Goal: Check status: Check status

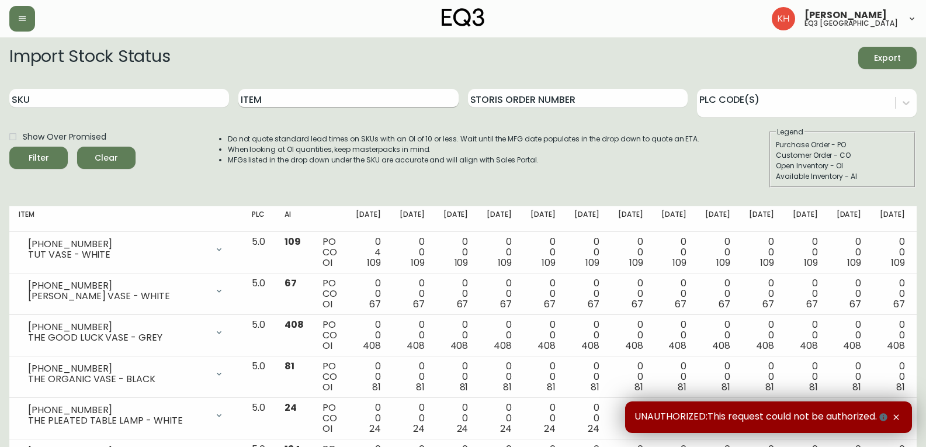
click at [383, 99] on input "Item" at bounding box center [348, 98] width 220 height 19
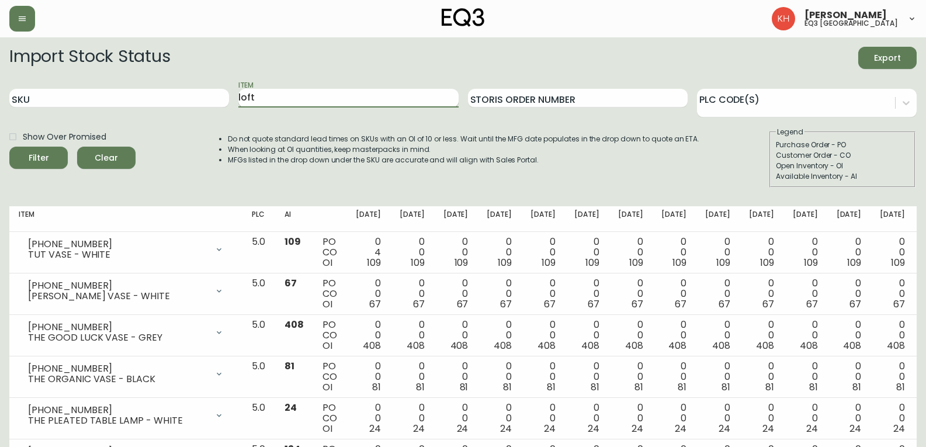
click at [9, 147] on button "Filter" at bounding box center [38, 158] width 58 height 22
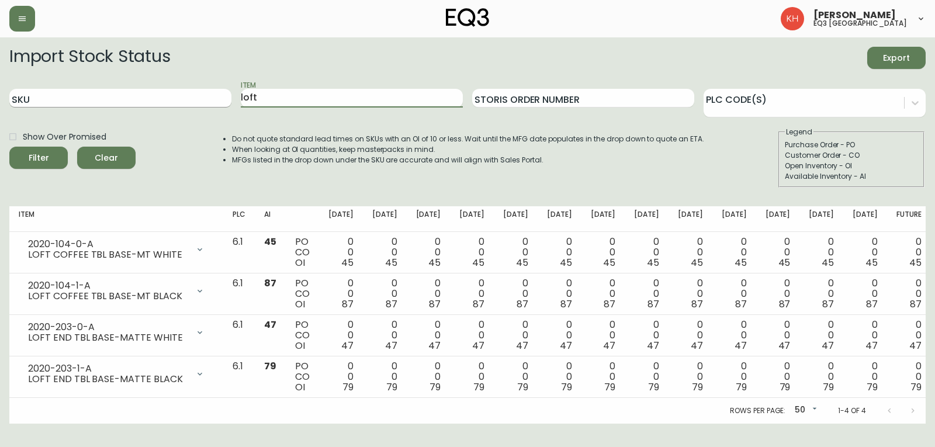
drag, startPoint x: 268, startPoint y: 98, endPoint x: 209, endPoint y: 89, distance: 59.7
click at [209, 89] on div "SKU Item loft Storis Order Number PLC Code(s)" at bounding box center [467, 98] width 916 height 38
type input "glass"
click at [9, 147] on button "Filter" at bounding box center [38, 158] width 58 height 22
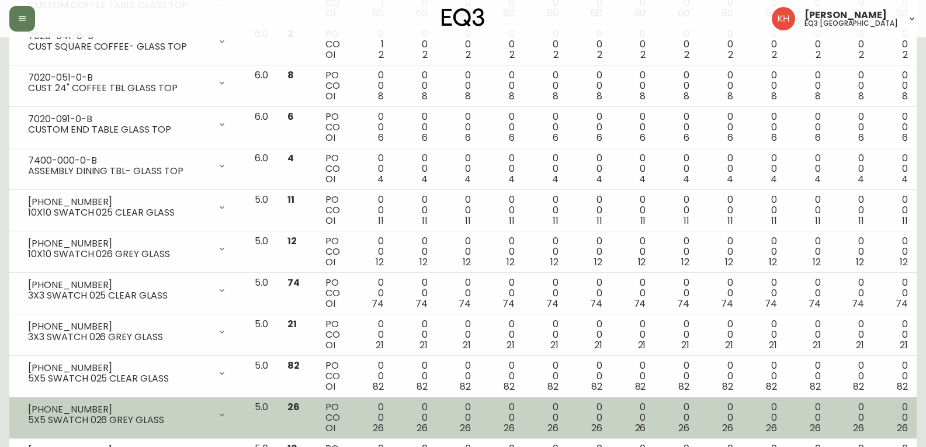
scroll to position [1637, 0]
